Goal: Transaction & Acquisition: Purchase product/service

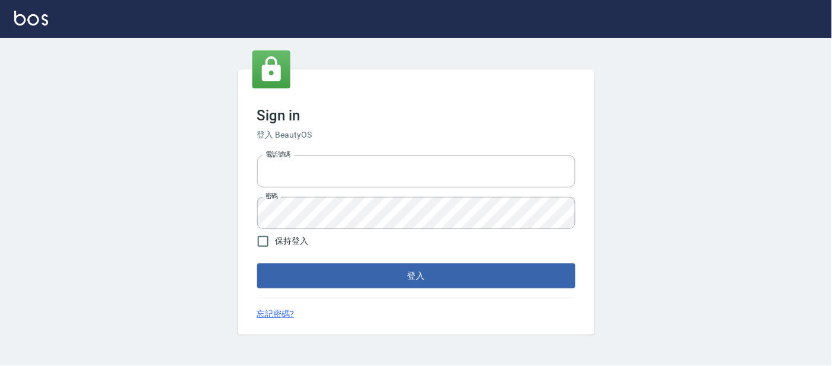
type input "25866822"
click at [360, 258] on form "電話號碼 [PHONE_NUMBER] 電話號碼 密碼 密碼 保持登入 登入" at bounding box center [416, 220] width 318 height 138
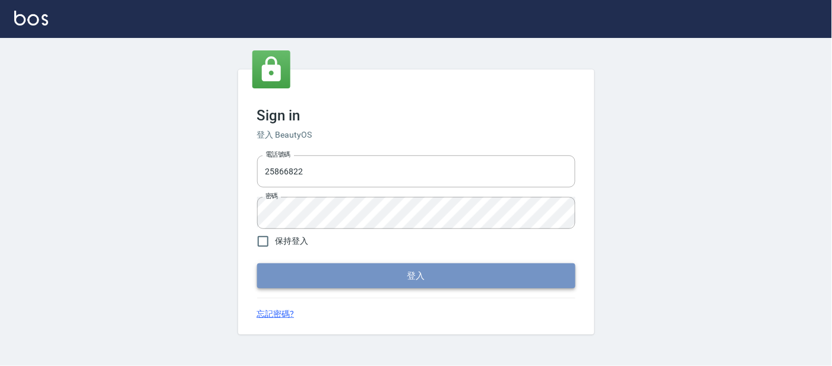
click at [356, 264] on button "登入" at bounding box center [416, 276] width 318 height 25
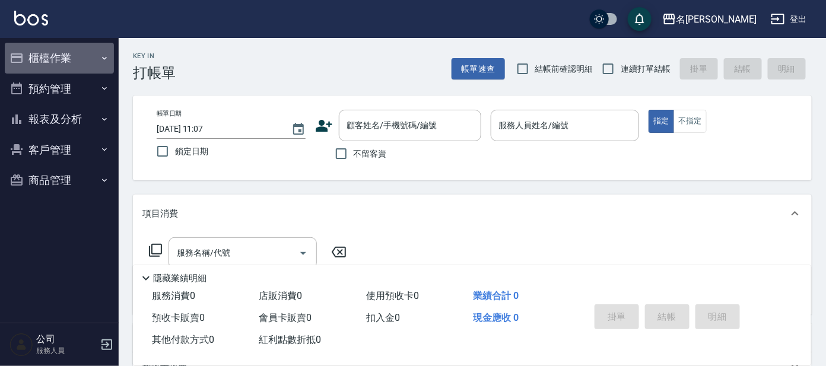
click at [83, 55] on button "櫃檯作業" at bounding box center [59, 58] width 109 height 31
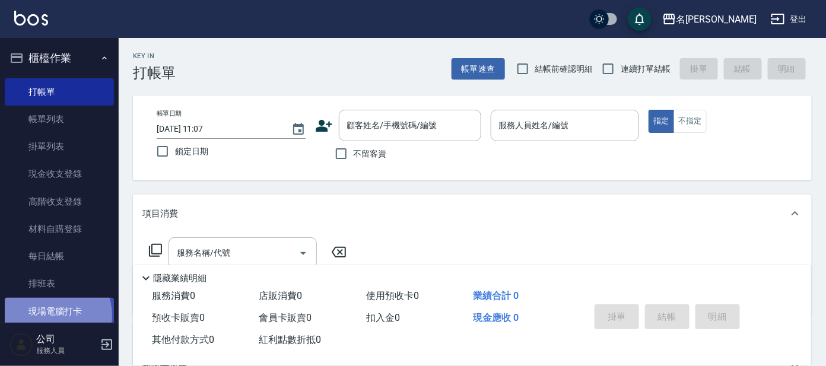
click at [52, 315] on link "現場電腦打卡" at bounding box center [59, 311] width 109 height 27
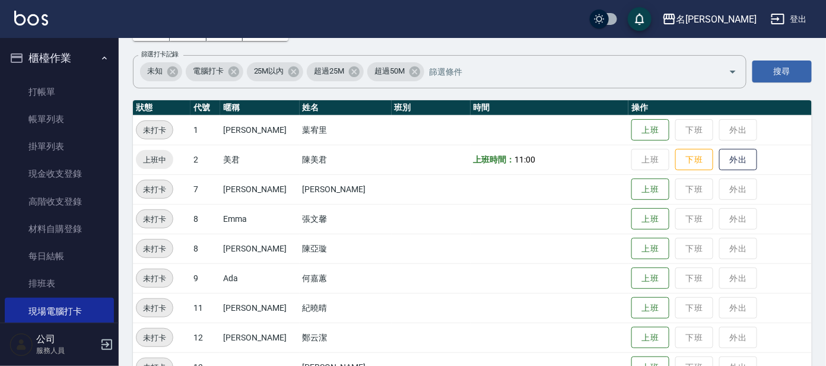
scroll to position [148, 0]
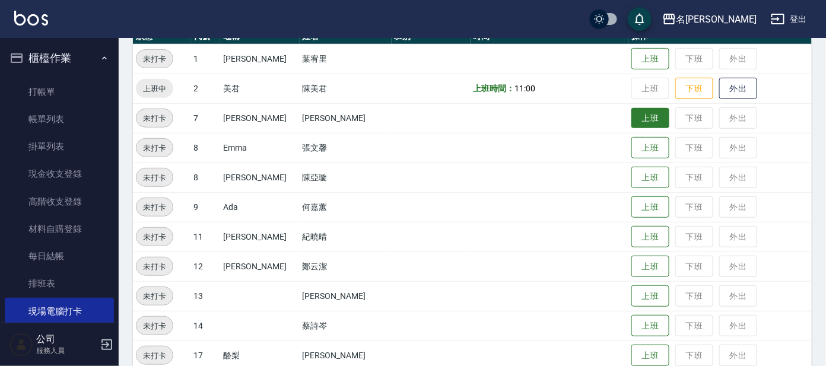
click at [639, 120] on button "上班" at bounding box center [651, 118] width 38 height 21
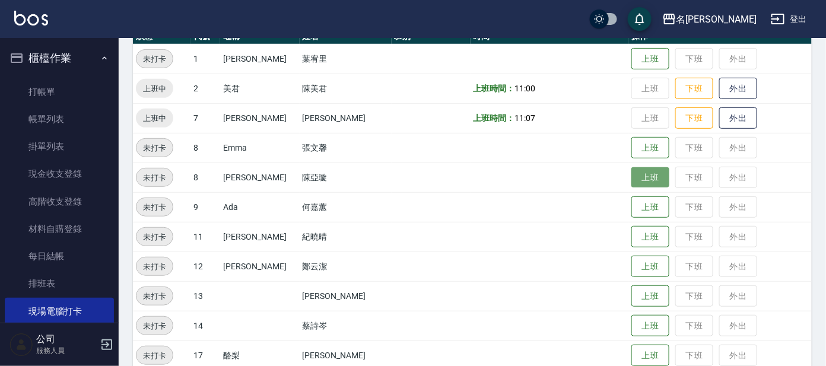
click at [648, 176] on button "上班" at bounding box center [651, 177] width 38 height 21
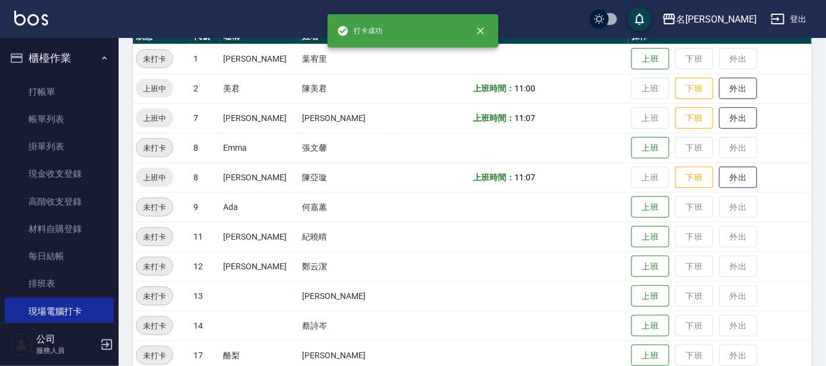
drag, startPoint x: 641, startPoint y: 173, endPoint x: 404, endPoint y: 187, distance: 237.8
click at [404, 187] on td at bounding box center [431, 178] width 79 height 30
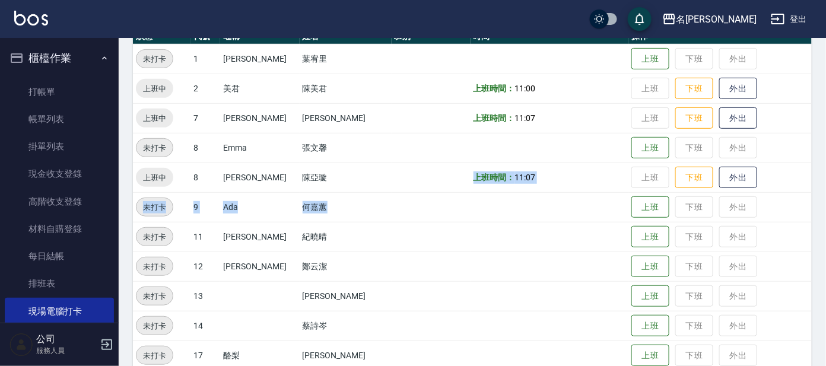
drag, startPoint x: 375, startPoint y: 189, endPoint x: 569, endPoint y: 206, distance: 194.2
click at [569, 206] on tbody "未打卡 1 [PERSON_NAME] 下班 外出 上班中 2 美君 [PERSON_NAME]時間： 11:00 上班 下班 外出 上班中 7 [PERSO…" at bounding box center [472, 237] width 679 height 386
drag, startPoint x: 569, startPoint y: 206, endPoint x: 645, endPoint y: 200, distance: 76.2
click at [645, 200] on button "上班" at bounding box center [651, 207] width 38 height 21
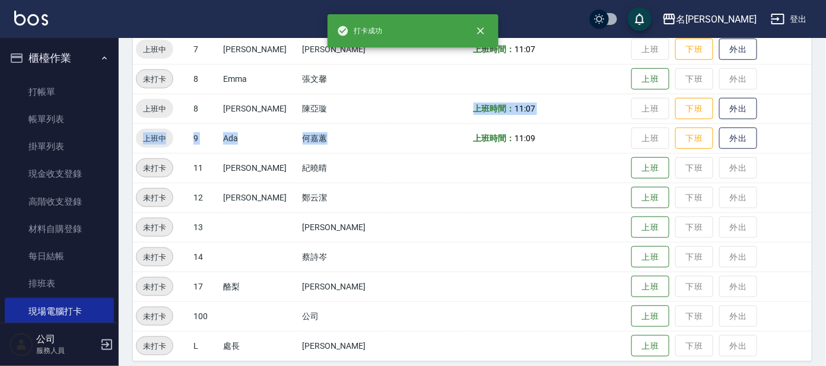
scroll to position [225, 0]
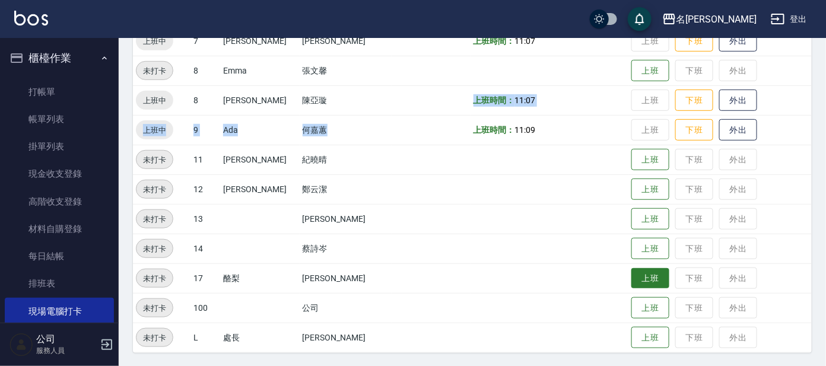
click at [632, 282] on button "上班" at bounding box center [651, 278] width 38 height 21
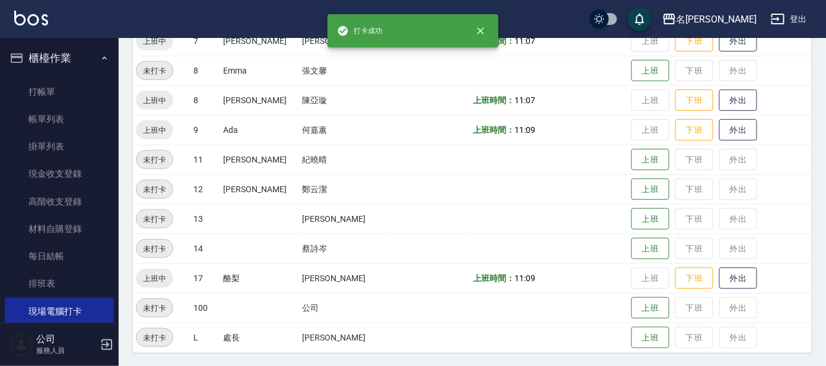
click at [780, 154] on td "上班 下班 外出" at bounding box center [720, 160] width 183 height 30
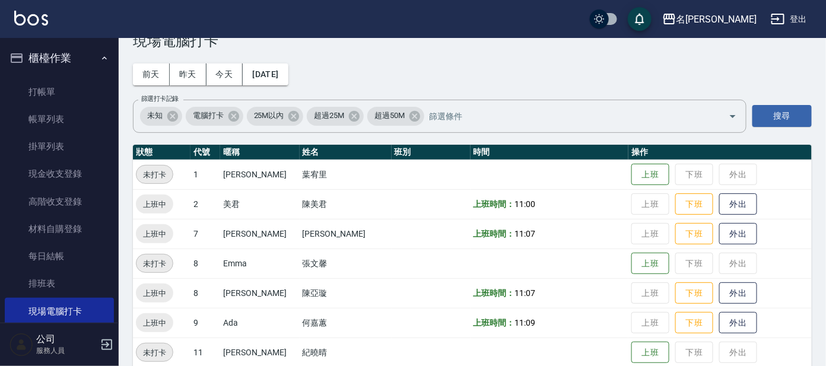
scroll to position [0, 0]
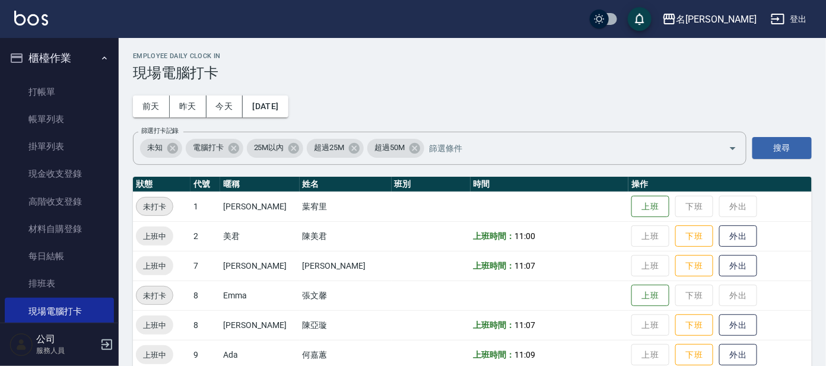
click at [105, 56] on button "櫃檯作業" at bounding box center [59, 58] width 109 height 31
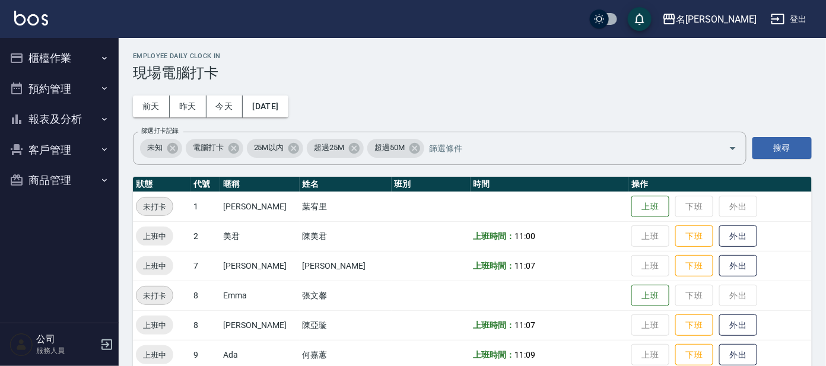
click at [93, 118] on button "報表及分析" at bounding box center [59, 119] width 109 height 31
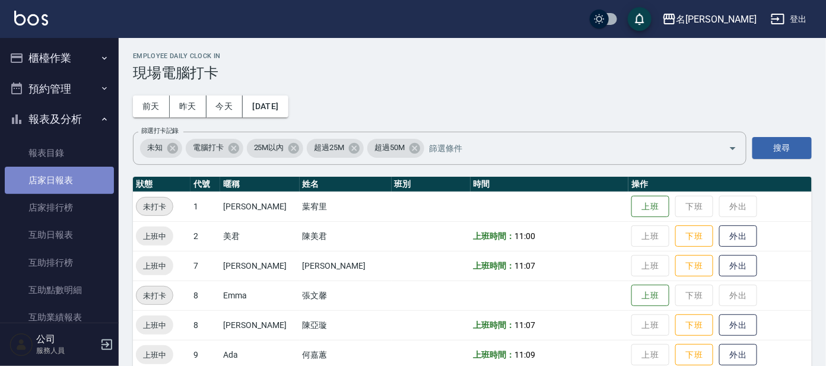
click at [62, 188] on link "店家日報表" at bounding box center [59, 180] width 109 height 27
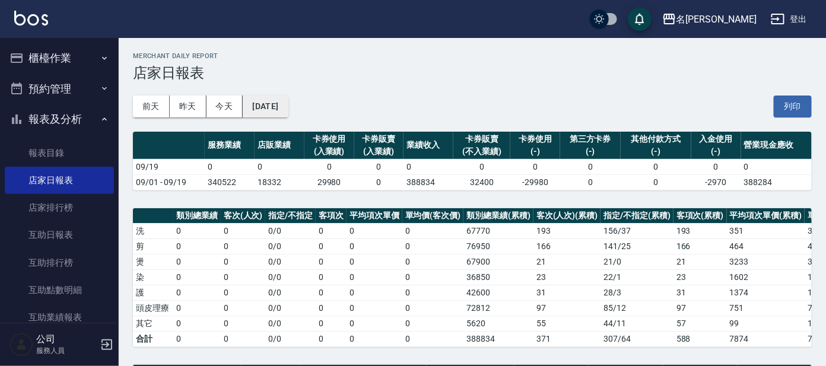
click at [288, 110] on button "[DATE]" at bounding box center [265, 107] width 45 height 22
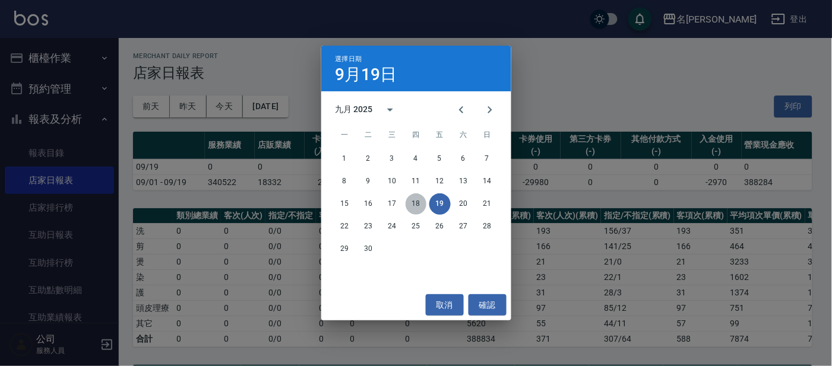
click at [412, 205] on button "18" at bounding box center [415, 203] width 21 height 21
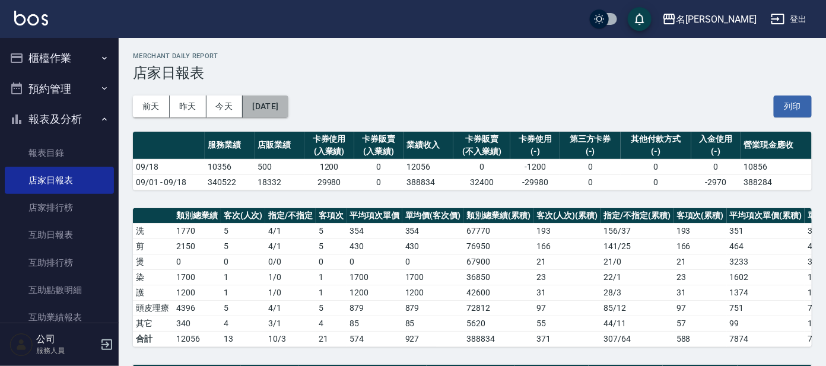
click at [288, 101] on button "[DATE]" at bounding box center [265, 107] width 45 height 22
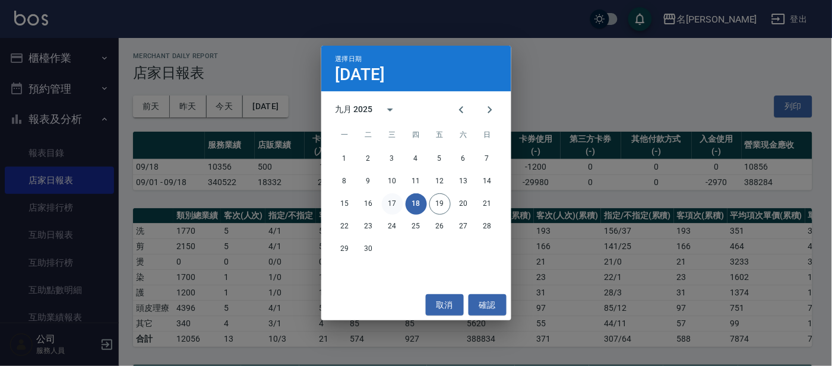
click at [386, 199] on button "17" at bounding box center [392, 203] width 21 height 21
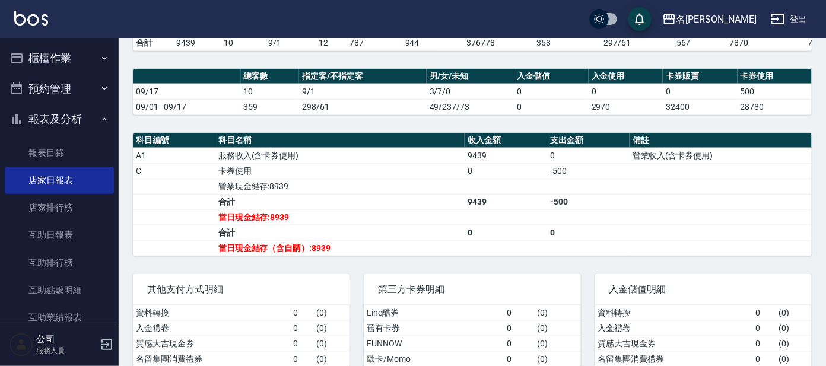
scroll to position [336, 0]
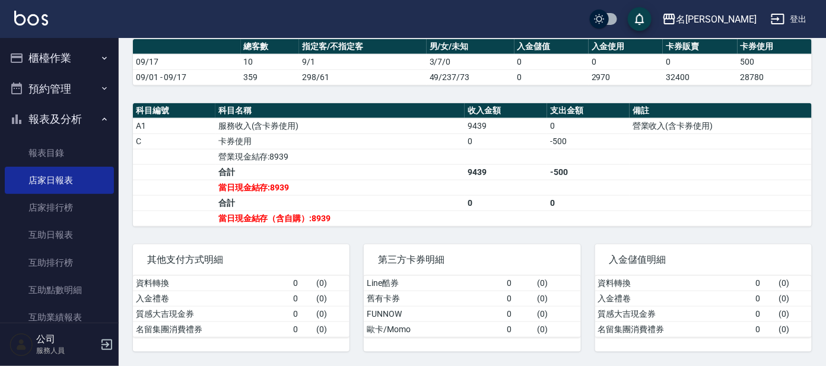
click at [55, 58] on button "櫃檯作業" at bounding box center [59, 58] width 109 height 31
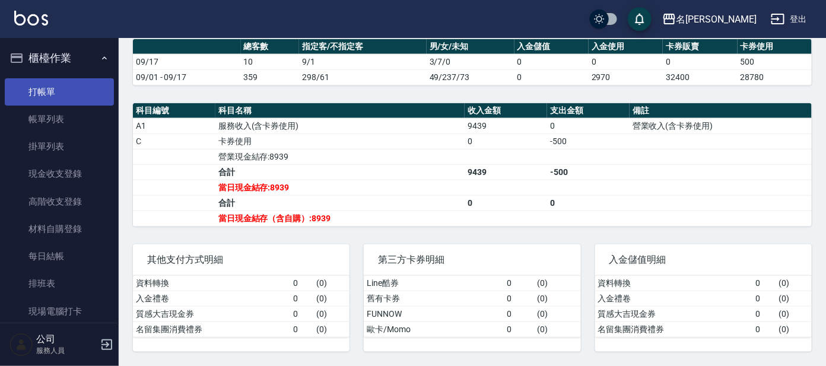
click at [57, 79] on link "打帳單" at bounding box center [59, 91] width 109 height 27
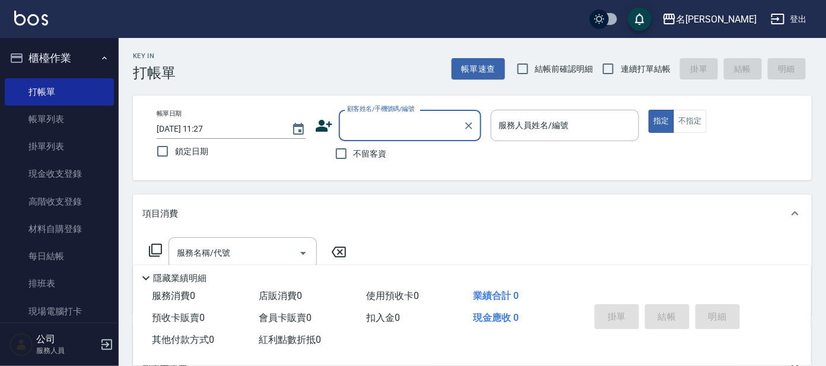
click at [388, 117] on input "顧客姓名/手機號碼/編號" at bounding box center [401, 125] width 114 height 21
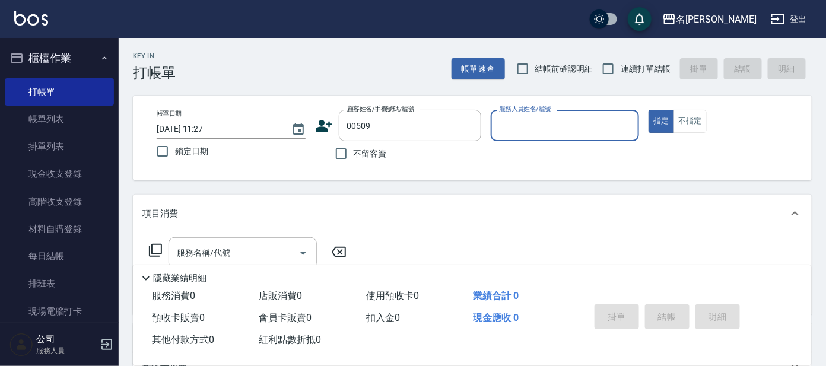
type input "[PERSON_NAME]/0952718614/00509"
type input "美君-2"
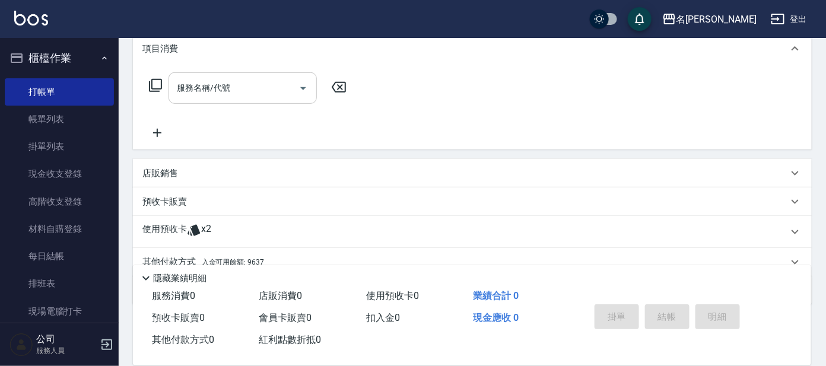
scroll to position [140, 0]
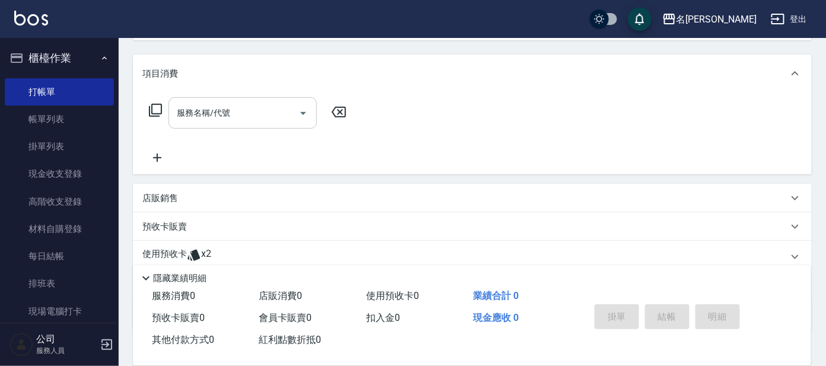
drag, startPoint x: 247, startPoint y: 122, endPoint x: 245, endPoint y: 113, distance: 9.8
click at [248, 122] on input "服務名稱/代號" at bounding box center [234, 113] width 120 height 21
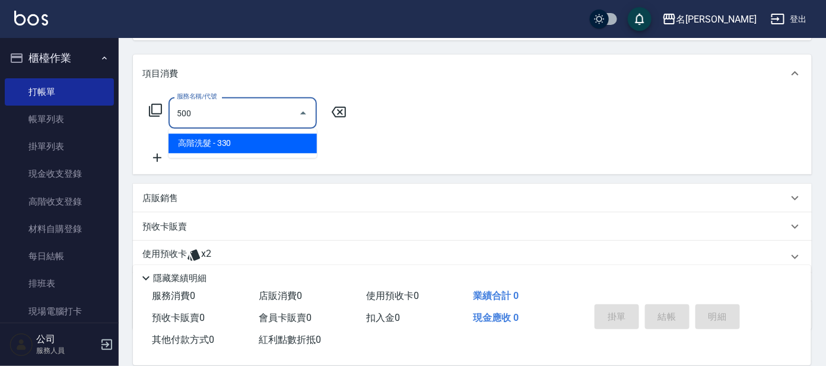
click at [281, 141] on span "高階洗髮 - 330" at bounding box center [243, 144] width 148 height 20
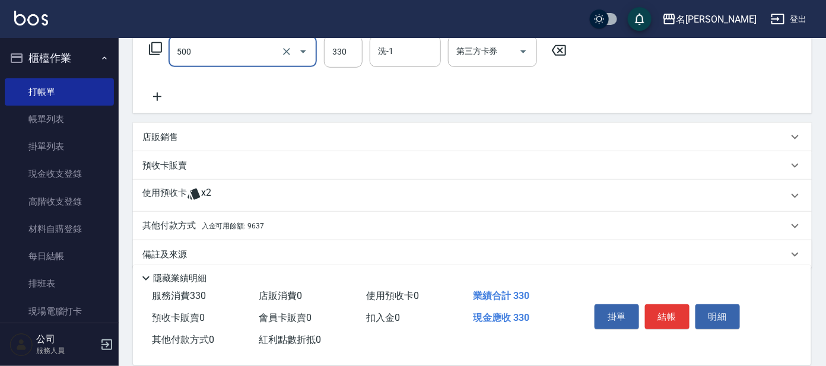
scroll to position [215, 0]
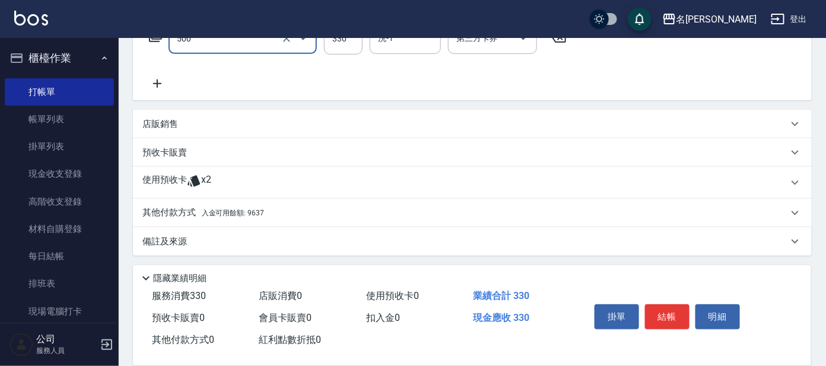
type input "高階洗髮(500)"
click at [252, 209] on span "入金可用餘額: 9637" at bounding box center [233, 213] width 62 height 8
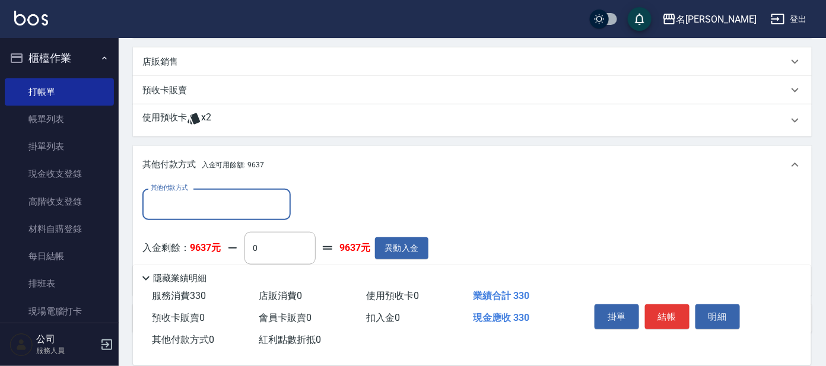
scroll to position [355, 0]
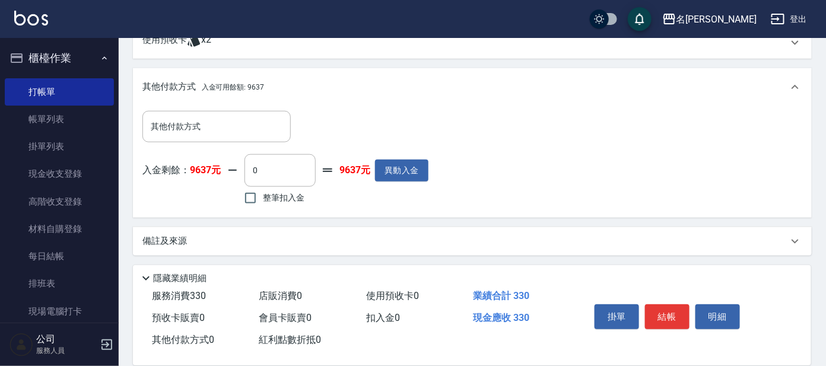
click at [267, 193] on span "整筆扣入金" at bounding box center [284, 198] width 42 height 12
click at [263, 193] on input "整筆扣入金" at bounding box center [250, 198] width 25 height 25
checkbox input "true"
type input "330"
click at [671, 310] on button "結帳" at bounding box center [667, 316] width 45 height 25
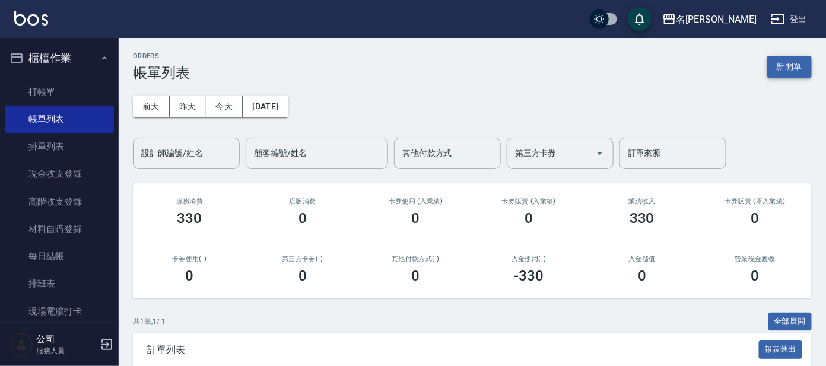
click at [782, 66] on button "新開單" at bounding box center [789, 67] width 45 height 22
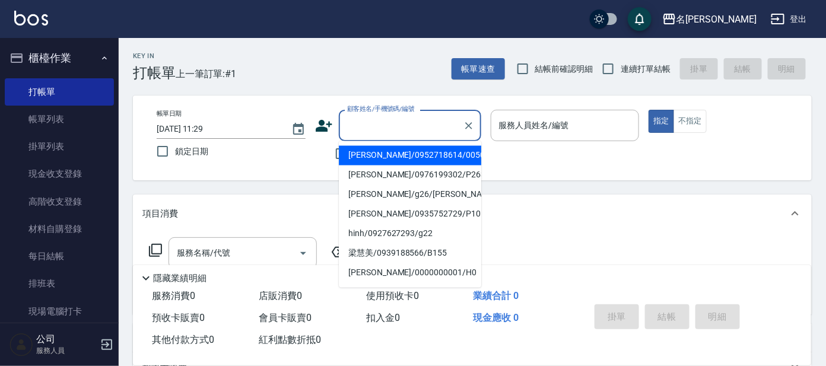
click at [378, 128] on input "顧客姓名/手機號碼/編號" at bounding box center [401, 125] width 114 height 21
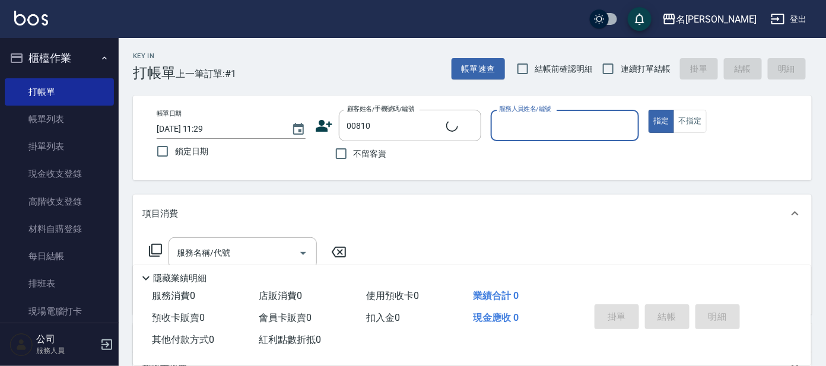
type input "[PERSON_NAME]/0932255682/00810"
click at [470, 125] on icon "Clear" at bounding box center [469, 126] width 12 height 12
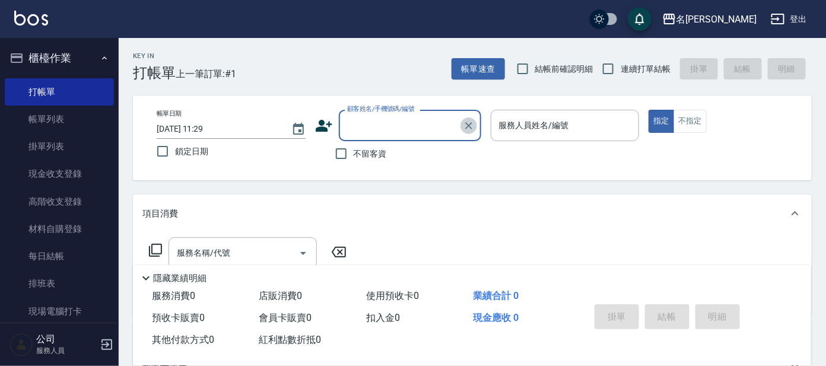
drag, startPoint x: 470, startPoint y: 125, endPoint x: 564, endPoint y: 321, distance: 217.7
click at [548, 281] on div "Key In 打帳單 上一筆訂單:#1 帳單速查 結帳前確認明細 連續打單結帳 掛單 結帳 明細 帳單日期 [DATE] 11:29 鎖定日期 顧客姓名/手機…" at bounding box center [472, 308] width 707 height 540
click at [401, 118] on input "顧客姓名/手機號碼/編號" at bounding box center [401, 125] width 114 height 21
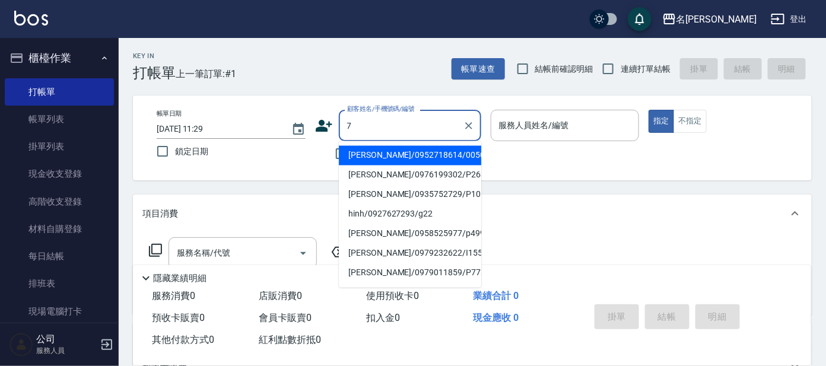
click at [341, 120] on div "7 顧客姓名/手機號碼/編號" at bounding box center [410, 125] width 142 height 31
click at [341, 126] on div "7 顧客姓名/手機號碼/編號" at bounding box center [410, 125] width 142 height 31
click at [342, 125] on div "7 顧客姓名/手機號碼/編號" at bounding box center [410, 125] width 142 height 31
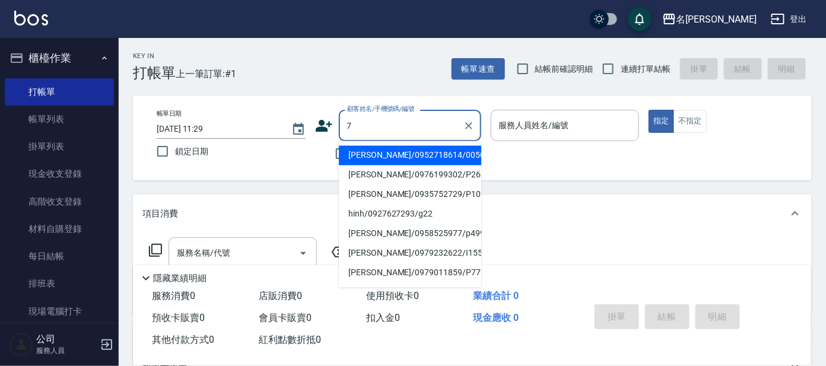
click at [343, 125] on div "7 顧客姓名/手機號碼/編號" at bounding box center [410, 125] width 142 height 31
click at [345, 123] on input "7" at bounding box center [401, 125] width 114 height 21
click at [346, 123] on input "7" at bounding box center [401, 125] width 114 height 21
type input "7"
click at [336, 129] on div "顧客姓名/手機號碼/編號 顧客姓名/手機號碼/編號" at bounding box center [398, 125] width 166 height 31
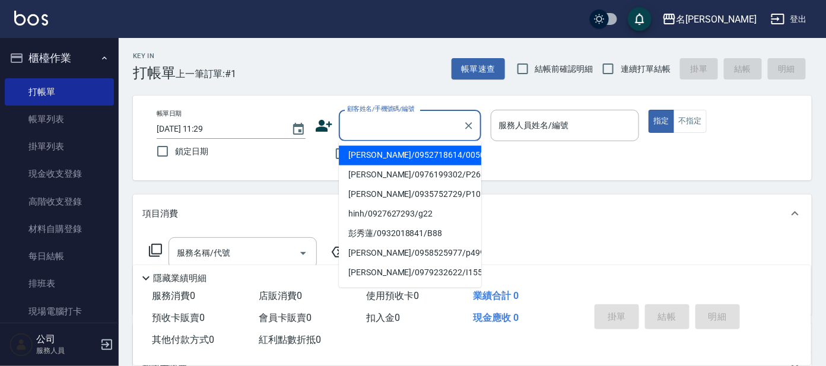
click at [350, 125] on input "顧客姓名/手機號碼/編號" at bounding box center [401, 125] width 114 height 21
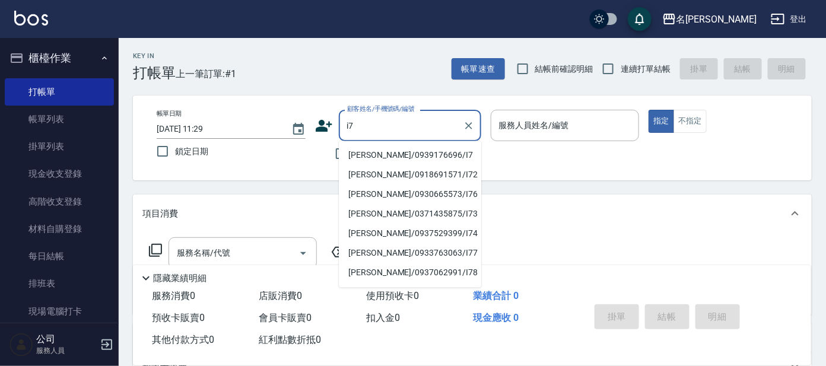
click at [441, 156] on li "[PERSON_NAME]/0939176696/I7" at bounding box center [410, 156] width 142 height 20
type input "[PERSON_NAME]/0939176696/I7"
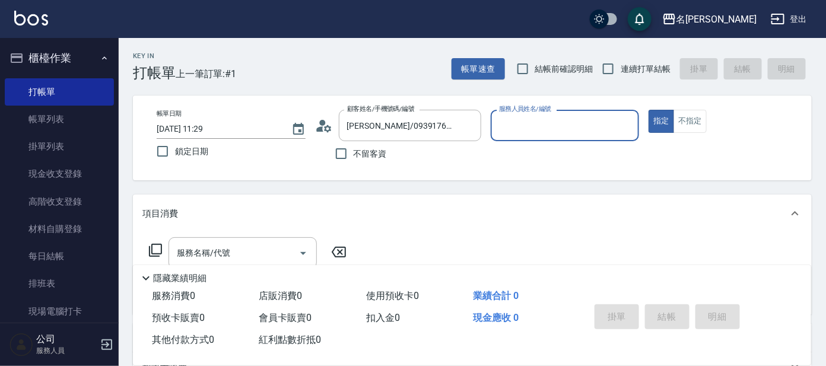
type input "Ada-9"
click at [283, 246] on input "服務名稱/代號" at bounding box center [234, 253] width 120 height 21
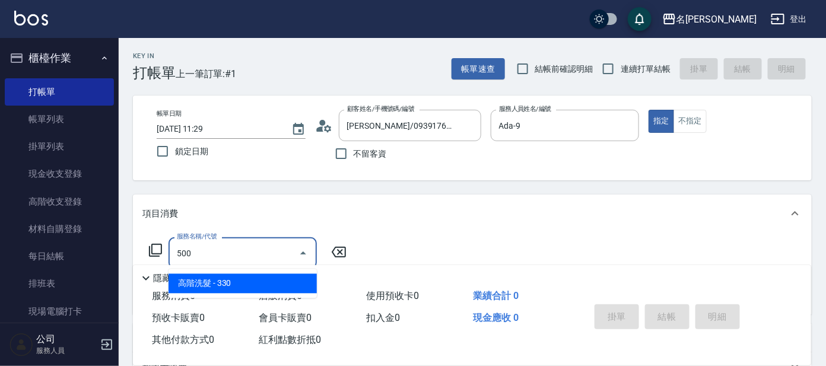
click at [282, 284] on span "高階洗髮 - 330" at bounding box center [243, 284] width 148 height 20
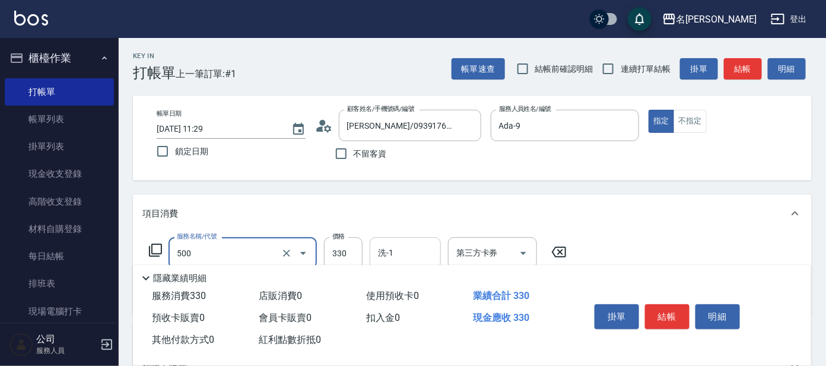
type input "高階洗髮(500)"
click at [410, 246] on input "洗-1" at bounding box center [405, 253] width 61 height 21
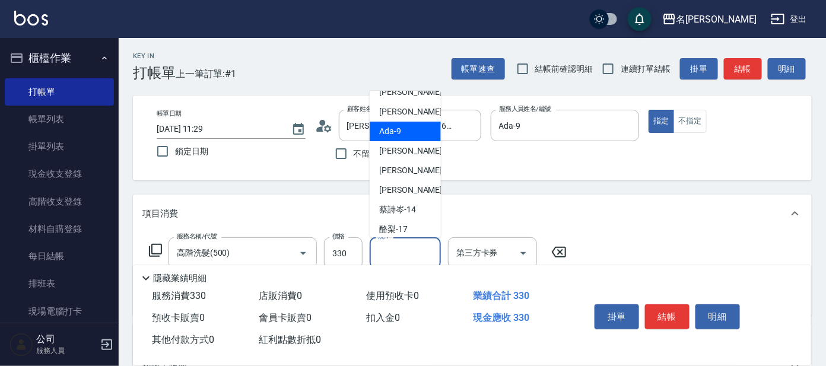
scroll to position [74, 0]
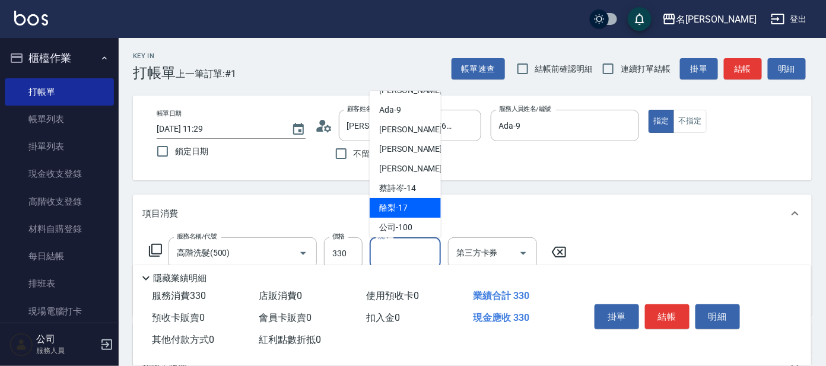
click at [397, 205] on span "酪梨 -17" at bounding box center [393, 208] width 28 height 12
type input "酪梨-17"
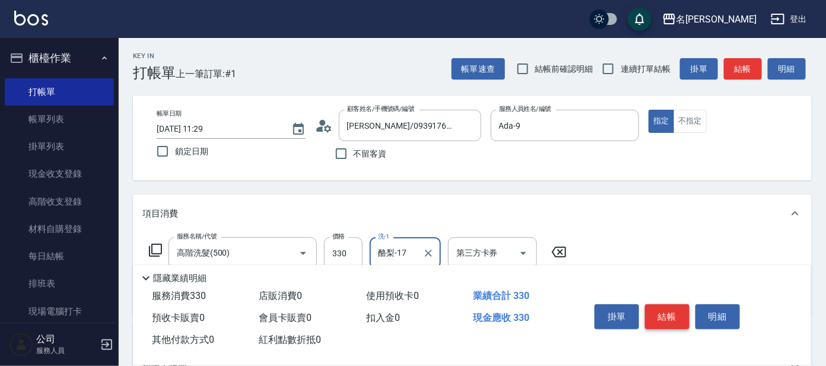
click at [667, 308] on button "結帳" at bounding box center [667, 316] width 45 height 25
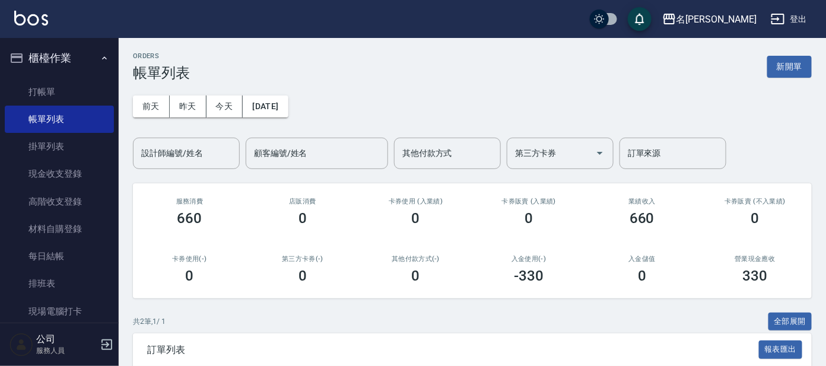
click at [667, 228] on div "業績收入 660" at bounding box center [642, 212] width 113 height 58
click at [41, 91] on link "打帳單" at bounding box center [59, 91] width 109 height 27
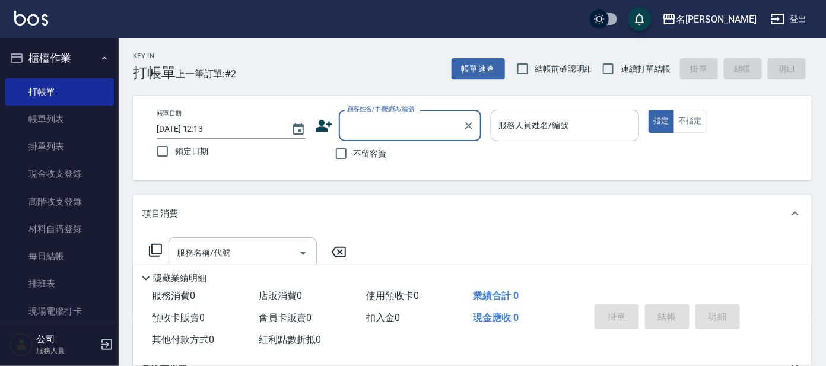
click at [380, 121] on input "顧客姓名/手機號碼/編號" at bounding box center [401, 125] width 114 height 21
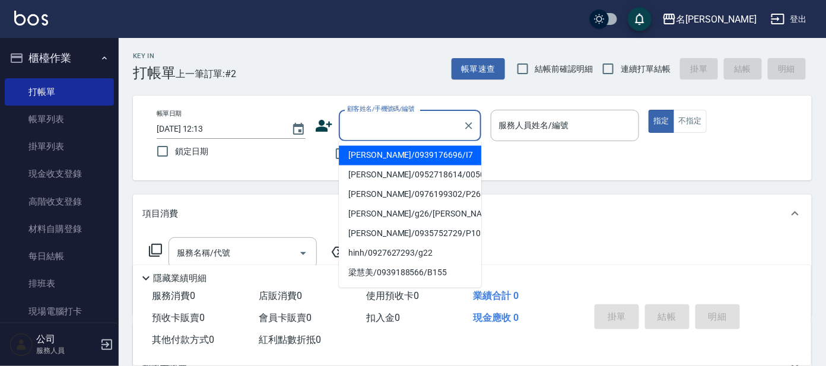
click at [373, 158] on li "[PERSON_NAME]/0939176696/I7" at bounding box center [410, 156] width 142 height 20
type input "[PERSON_NAME]/0939176696/I7"
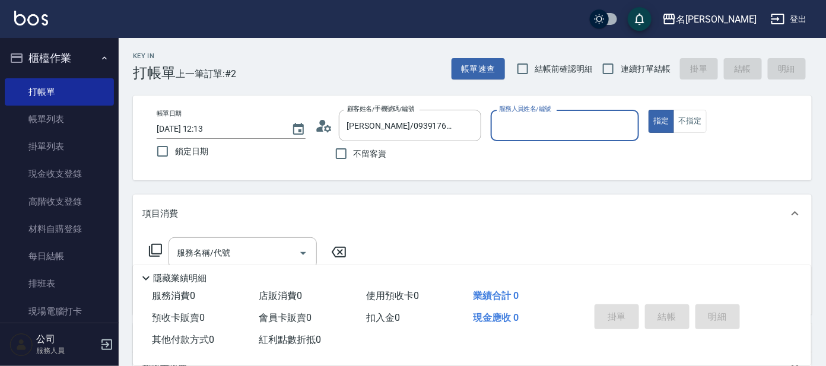
type input "Ada-9"
click at [152, 251] on icon at bounding box center [155, 250] width 13 height 13
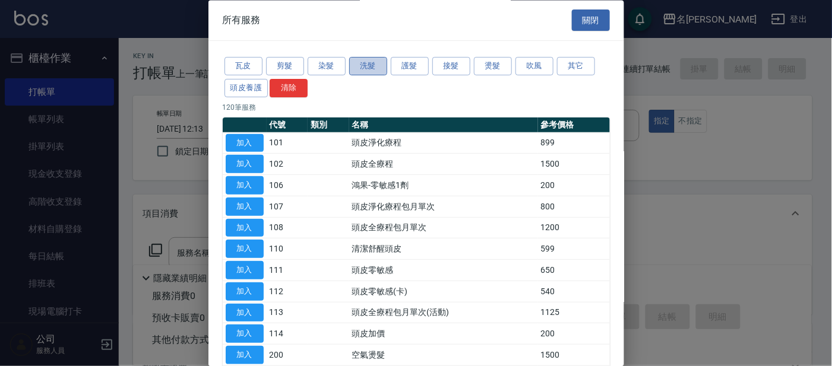
click at [372, 65] on button "洗髮" at bounding box center [368, 67] width 38 height 18
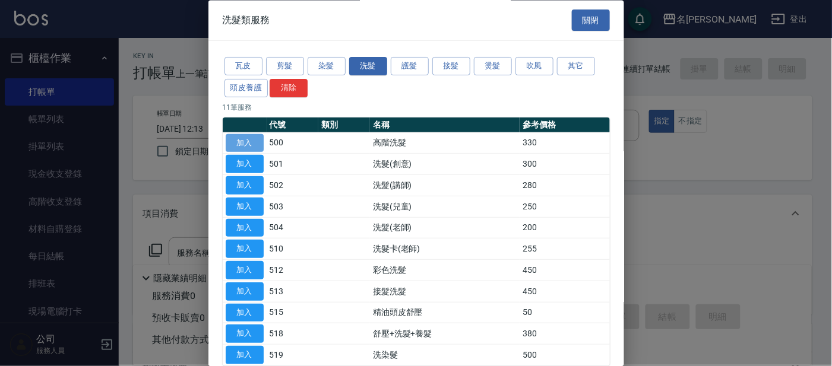
click at [249, 148] on button "加入" at bounding box center [245, 143] width 38 height 18
type input "高階洗髮(500)"
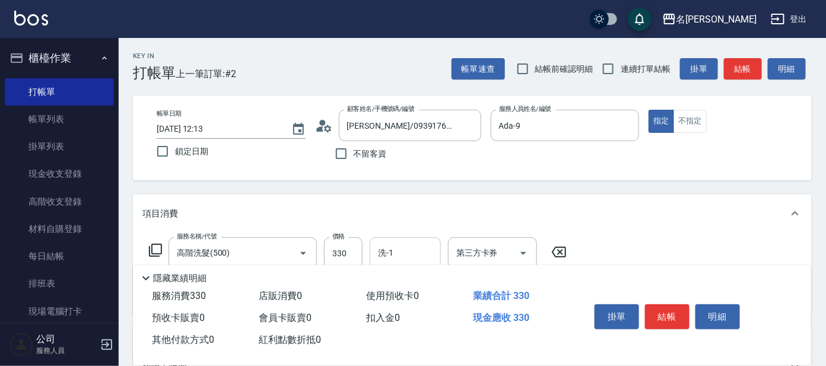
click at [395, 254] on input "洗-1" at bounding box center [405, 253] width 61 height 21
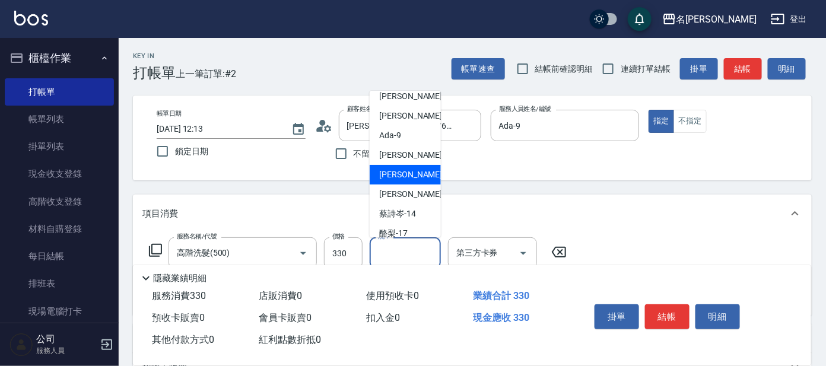
scroll to position [74, 0]
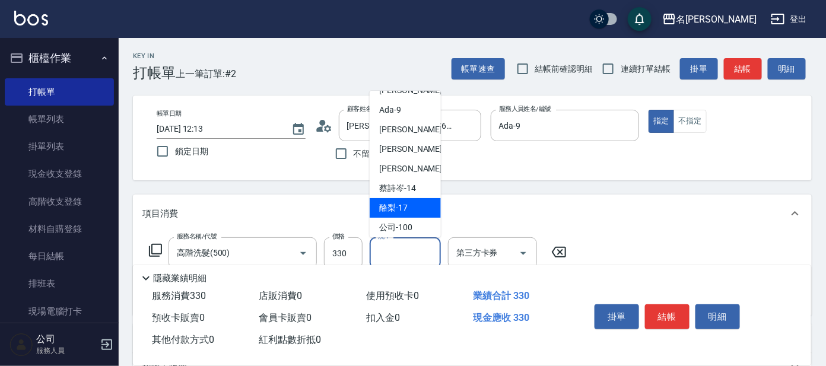
click at [404, 212] on span "酪梨 -17" at bounding box center [393, 208] width 28 height 12
type input "酪梨-17"
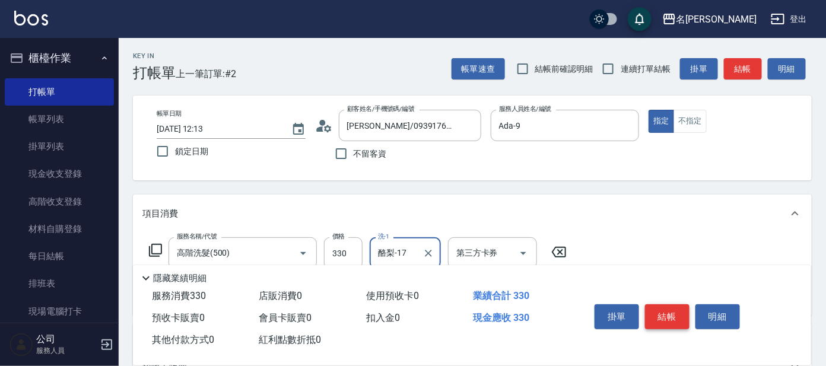
click at [671, 313] on button "結帳" at bounding box center [667, 316] width 45 height 25
